Goal: Task Accomplishment & Management: Manage account settings

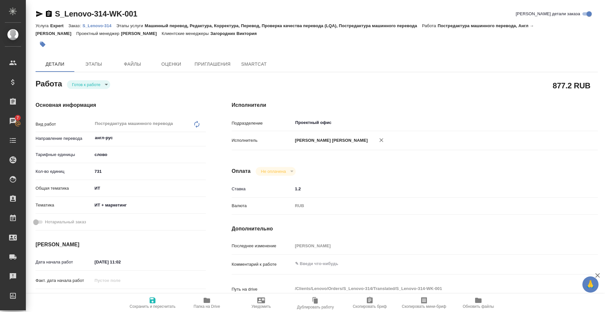
click at [208, 299] on icon "button" at bounding box center [207, 299] width 6 height 5
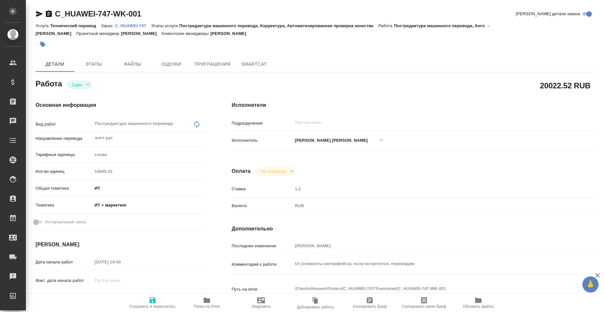
click at [142, 26] on p "C_HUAWEI-747" at bounding box center [133, 25] width 36 height 5
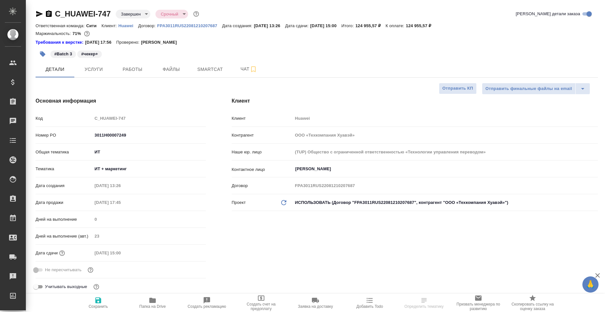
select select "RU"
type input "[PERSON_NAME]"
type input "Павлова Антонина a.pavlova"
click at [121, 74] on button "Работы" at bounding box center [132, 69] width 39 height 16
